Goal: Task Accomplishment & Management: Manage account settings

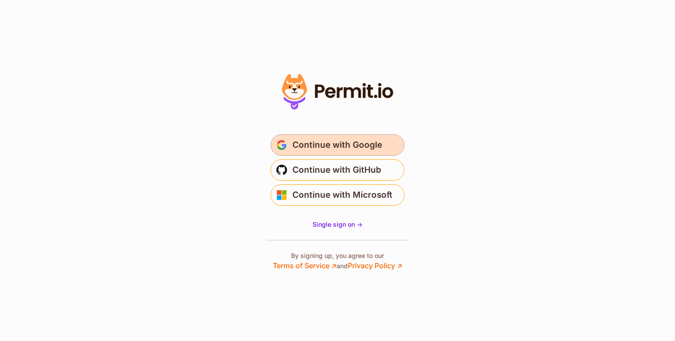
click at [350, 146] on span "Continue with Google" at bounding box center [337, 145] width 90 height 14
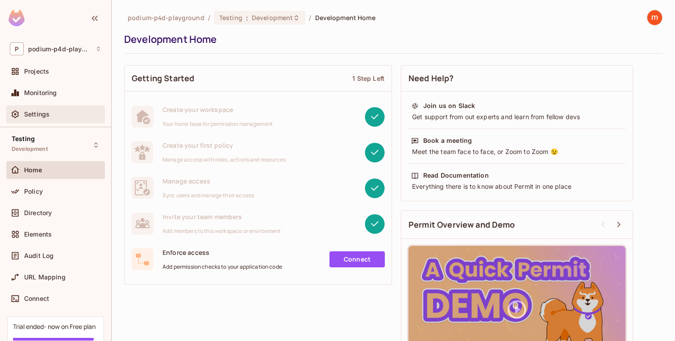
click at [45, 119] on div "Settings" at bounding box center [56, 114] width 92 height 11
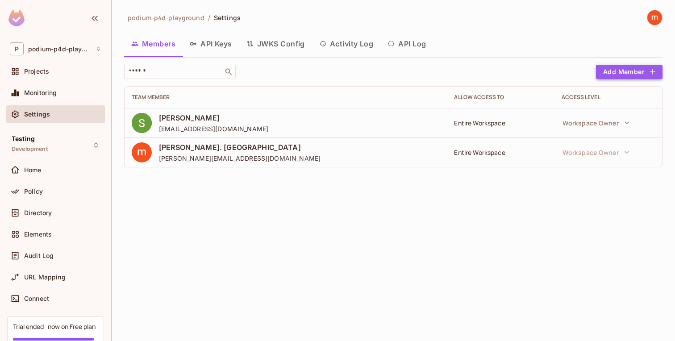
click at [610, 76] on button "Add Member" at bounding box center [629, 72] width 67 height 14
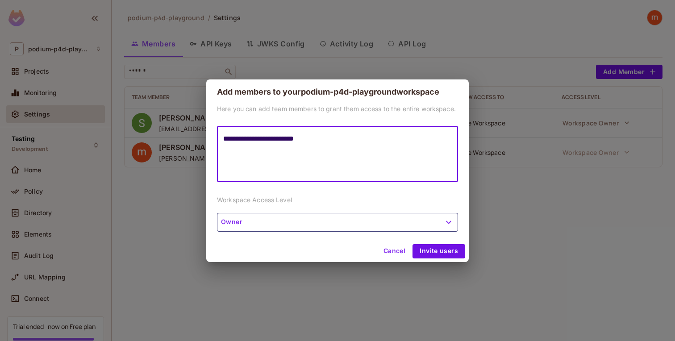
type textarea "**********"
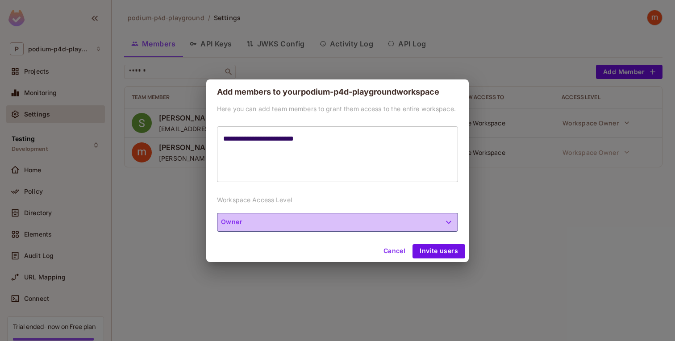
click at [399, 230] on button "Owner" at bounding box center [337, 222] width 241 height 19
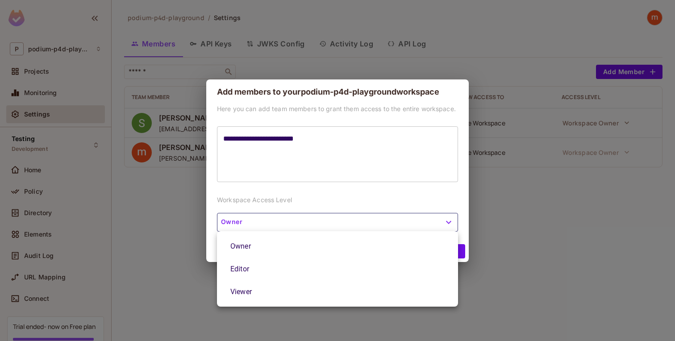
click at [395, 249] on li "Owner" at bounding box center [337, 246] width 241 height 23
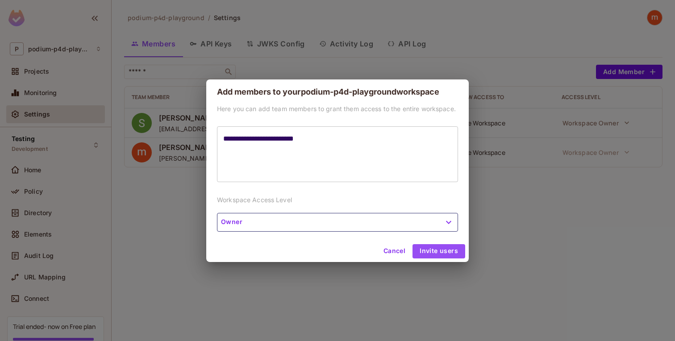
click at [442, 252] on button "Invite users" at bounding box center [438, 251] width 53 height 14
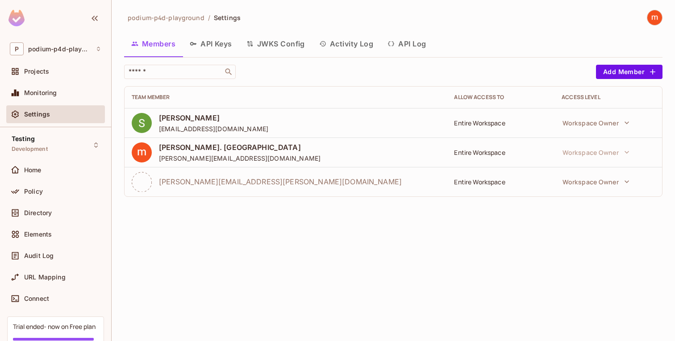
click at [16, 19] on img at bounding box center [16, 18] width 16 height 17
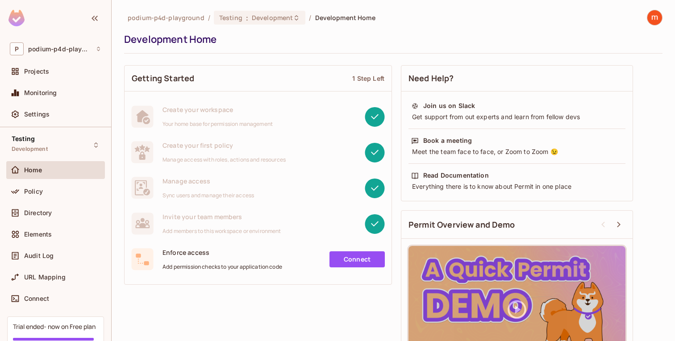
click at [649, 12] on img at bounding box center [654, 17] width 15 height 15
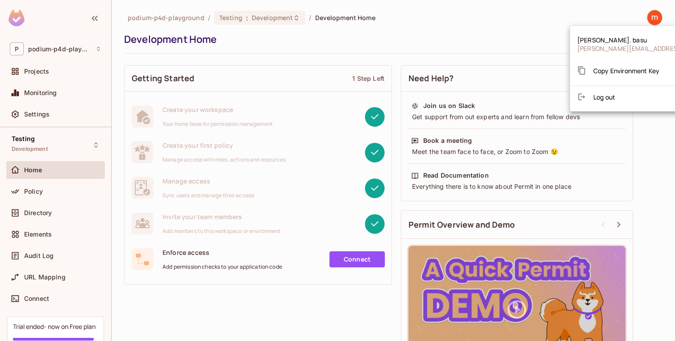
click at [451, 59] on div at bounding box center [337, 170] width 675 height 341
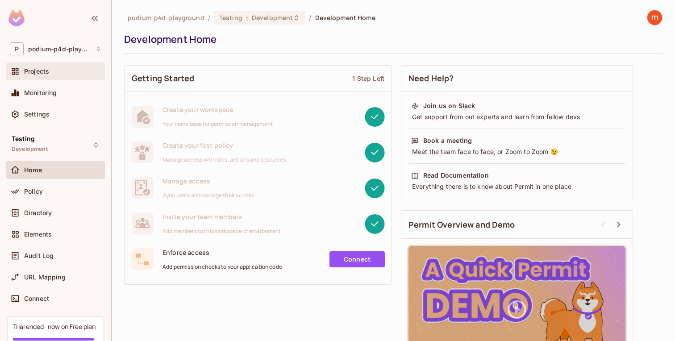
click at [48, 76] on div "Projects" at bounding box center [56, 71] width 92 height 11
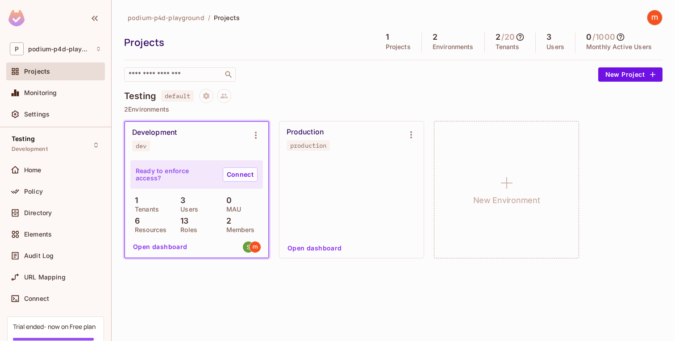
click at [180, 142] on div "Development dev" at bounding box center [189, 139] width 115 height 23
click at [151, 132] on div "Development" at bounding box center [154, 132] width 45 height 9
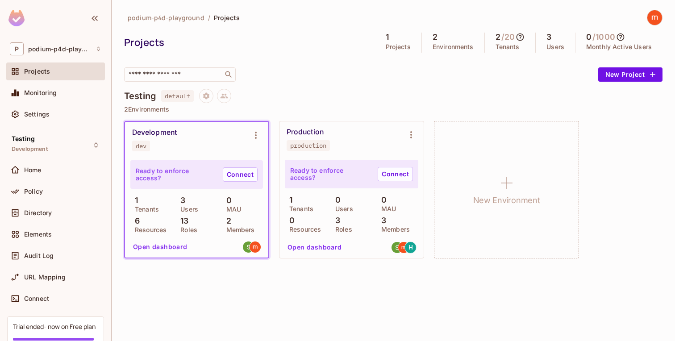
click at [286, 97] on div "Testing default" at bounding box center [393, 96] width 538 height 14
